Goal: Navigation & Orientation: Go to known website

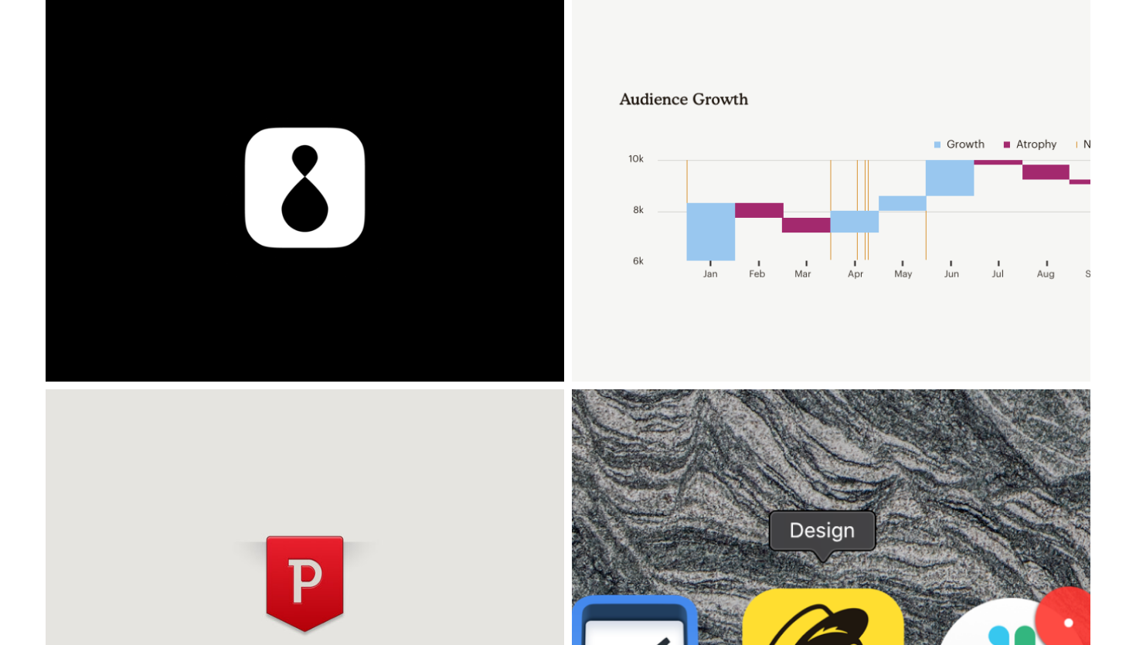
scroll to position [538, 0]
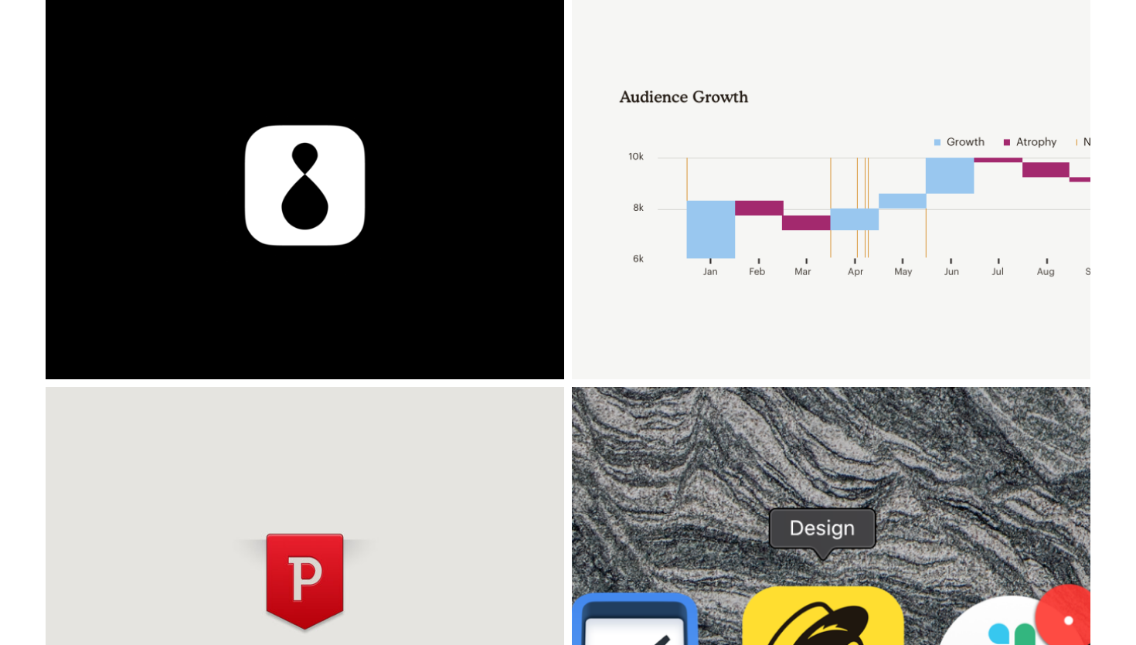
click at [785, 256] on div "Mailchimp Data Viz" at bounding box center [831, 185] width 518 height 389
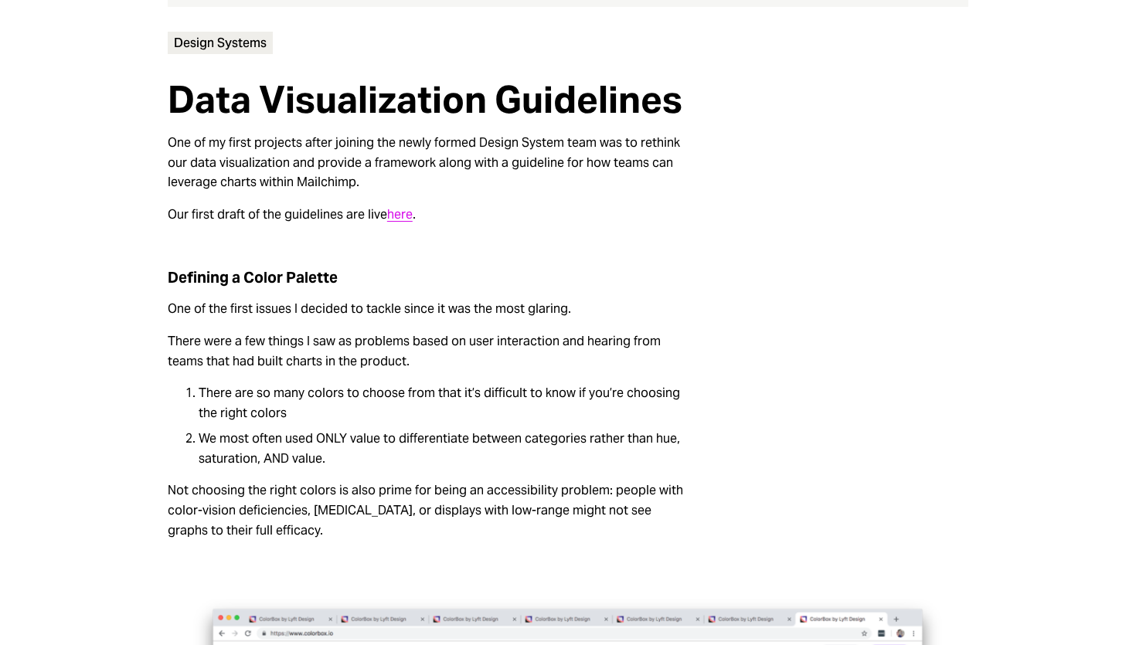
scroll to position [624, 0]
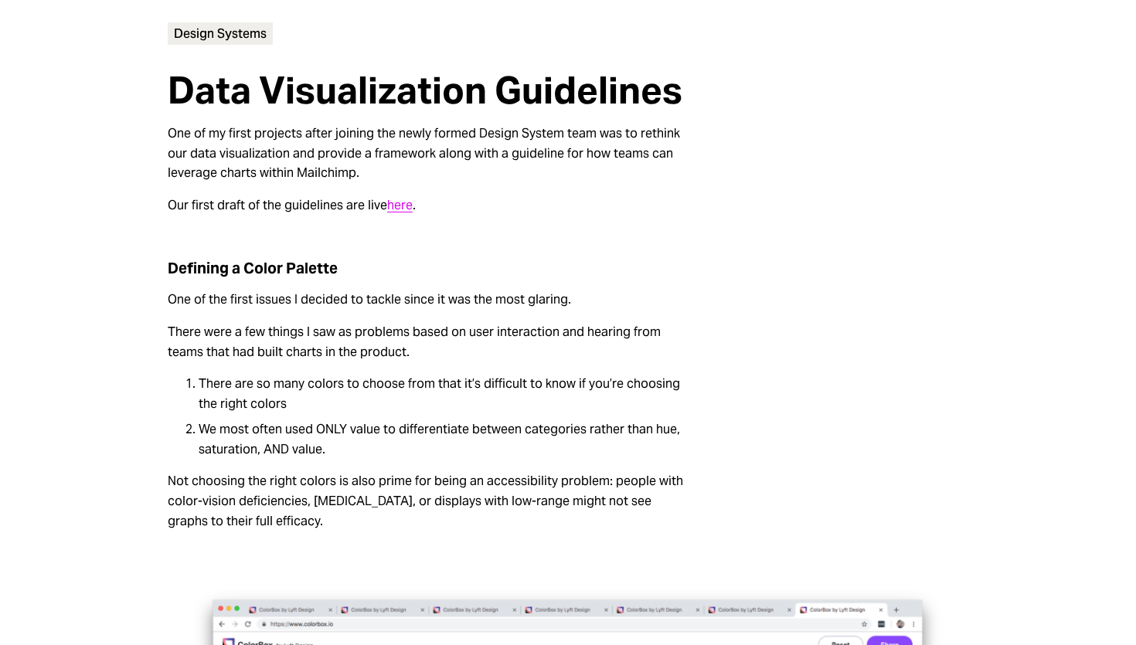
click at [392, 208] on link "here" at bounding box center [399, 205] width 25 height 16
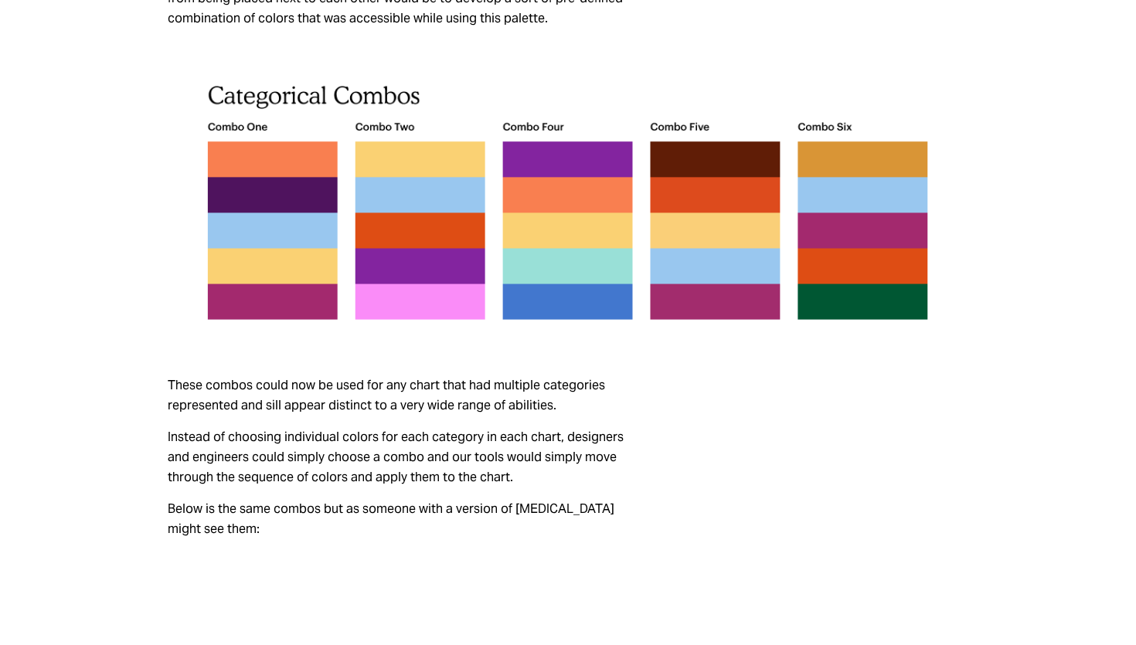
scroll to position [2946, 0]
